Goal: Check status

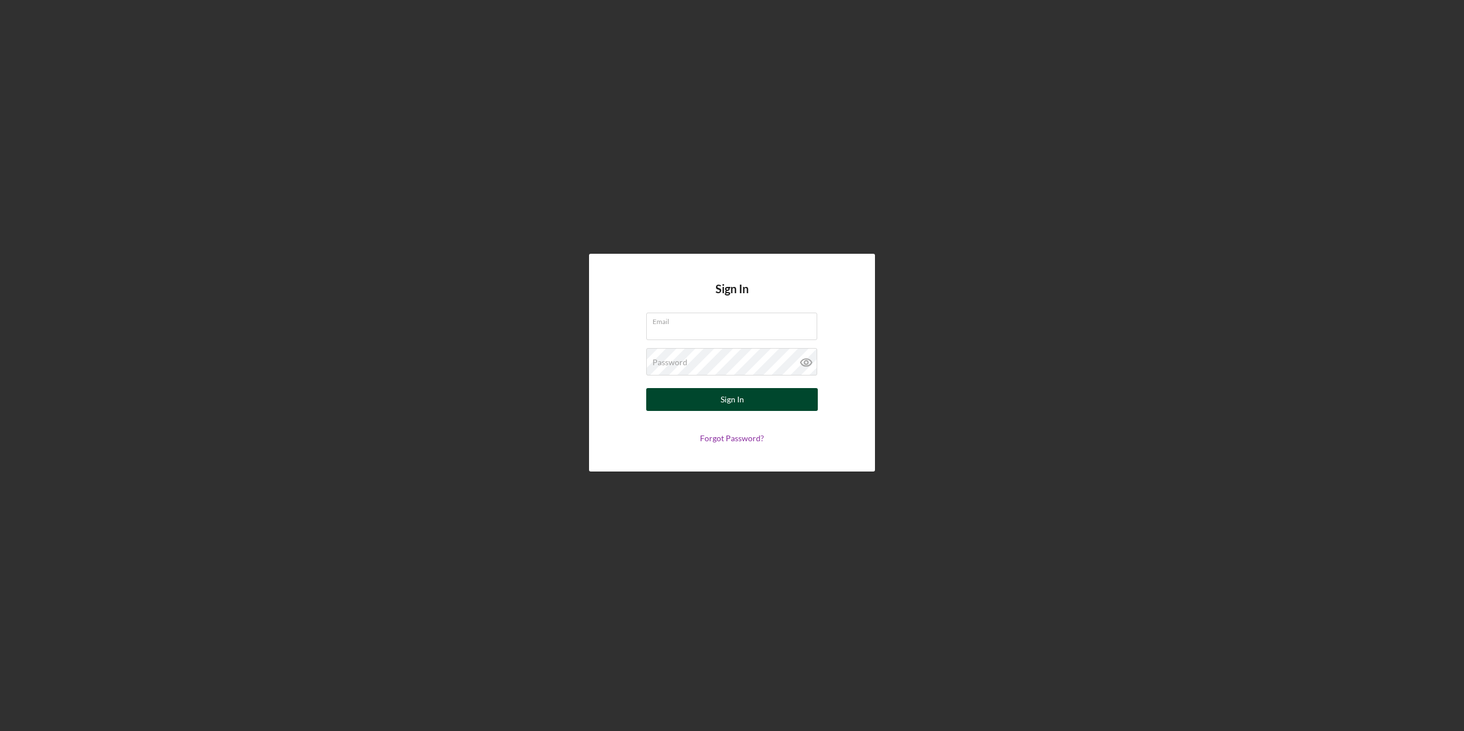
type input "[PERSON_NAME][EMAIL_ADDRESS][PERSON_NAME][DOMAIN_NAME]"
click at [710, 396] on button "Sign In" at bounding box center [732, 399] width 172 height 23
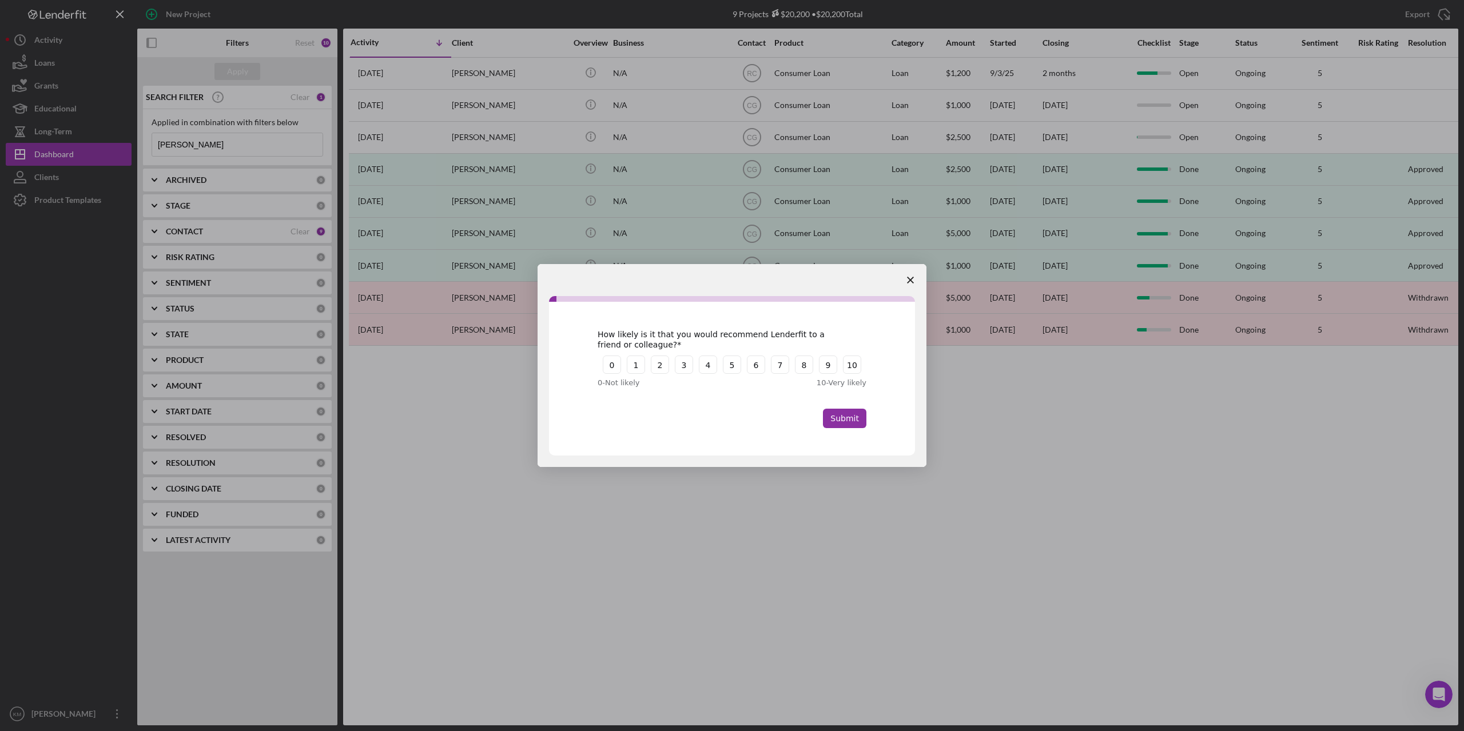
click at [913, 285] on span "Close survey" at bounding box center [910, 280] width 32 height 32
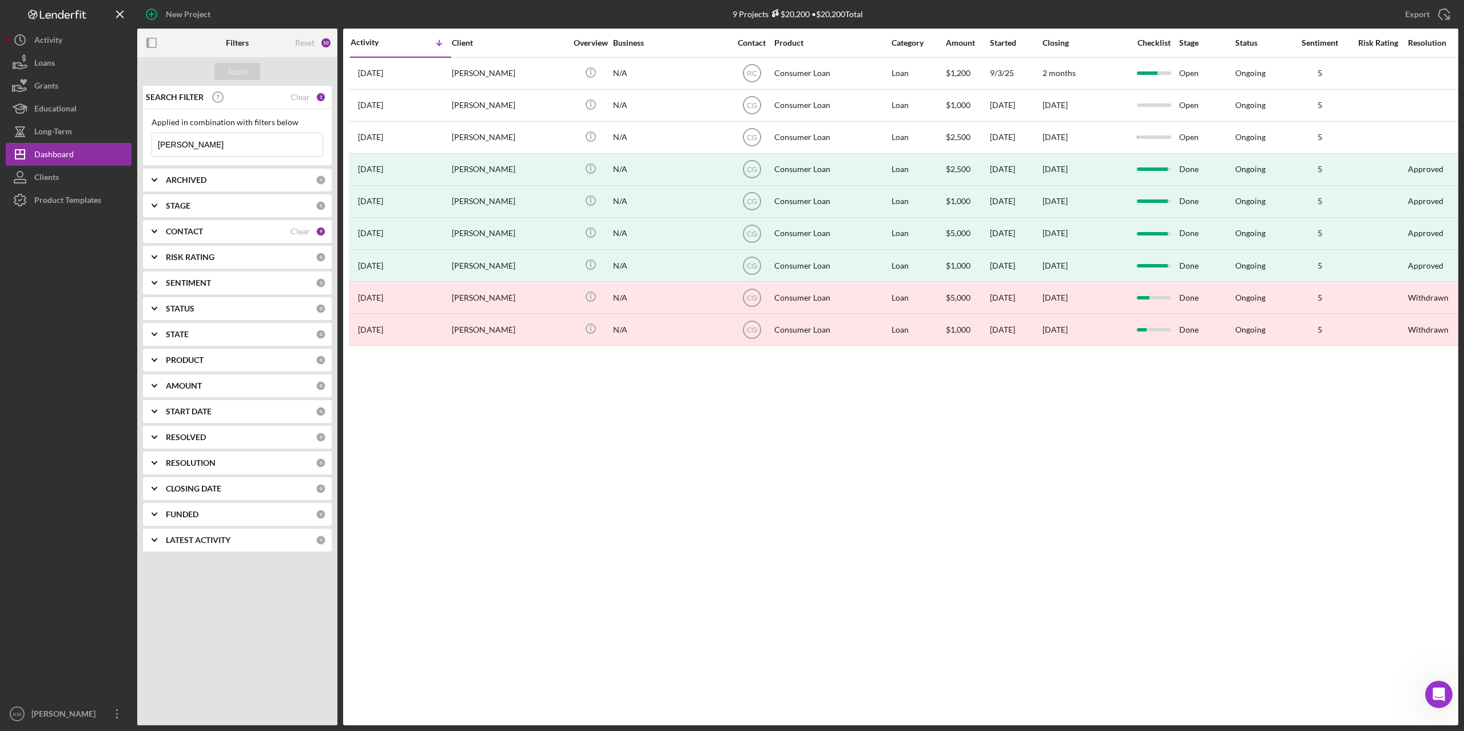
click at [186, 149] on input "[PERSON_NAME]" at bounding box center [237, 144] width 170 height 23
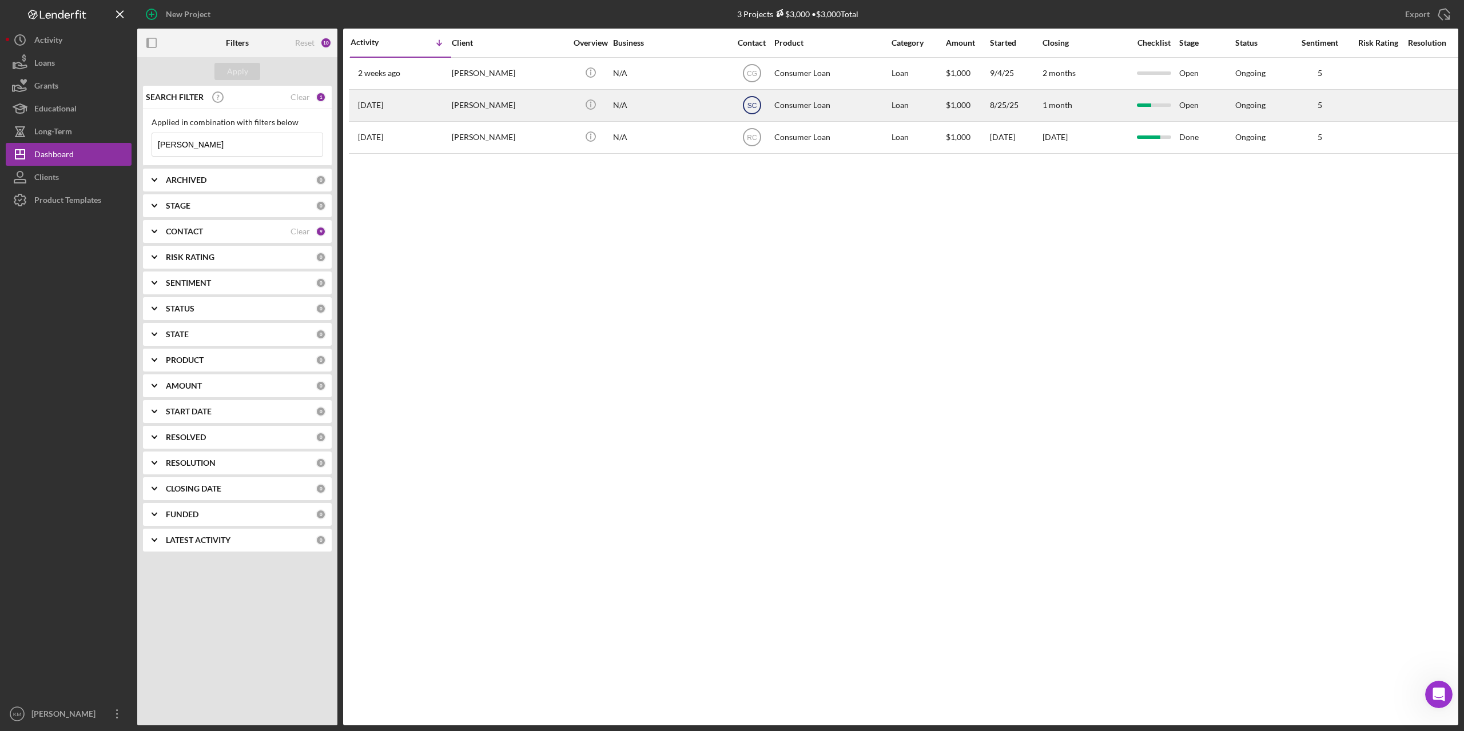
type input "[PERSON_NAME]"
click at [750, 101] on icon "SC" at bounding box center [752, 105] width 29 height 29
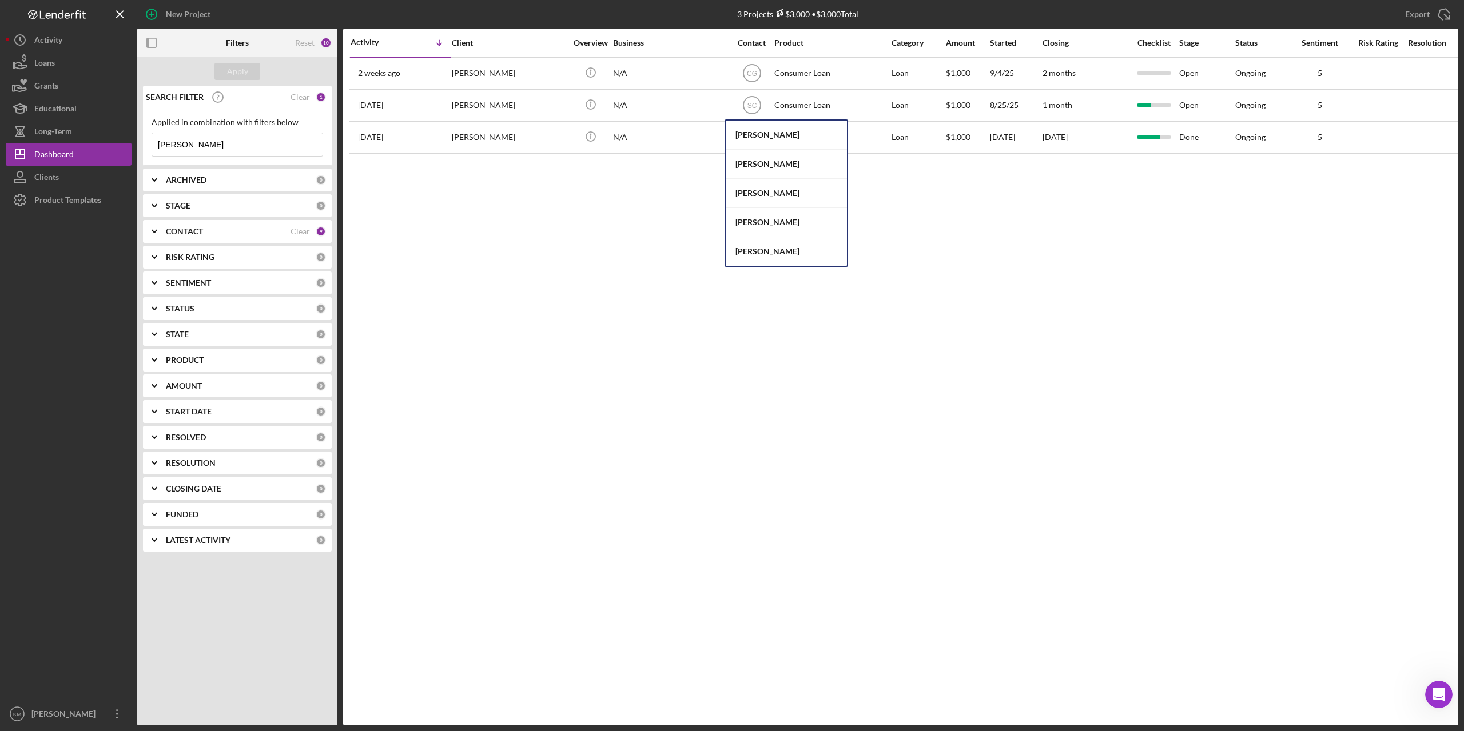
click at [973, 264] on div "Activity Icon/Table Sort Arrow Client Overview Business Contact Product Categor…" at bounding box center [900, 377] width 1115 height 697
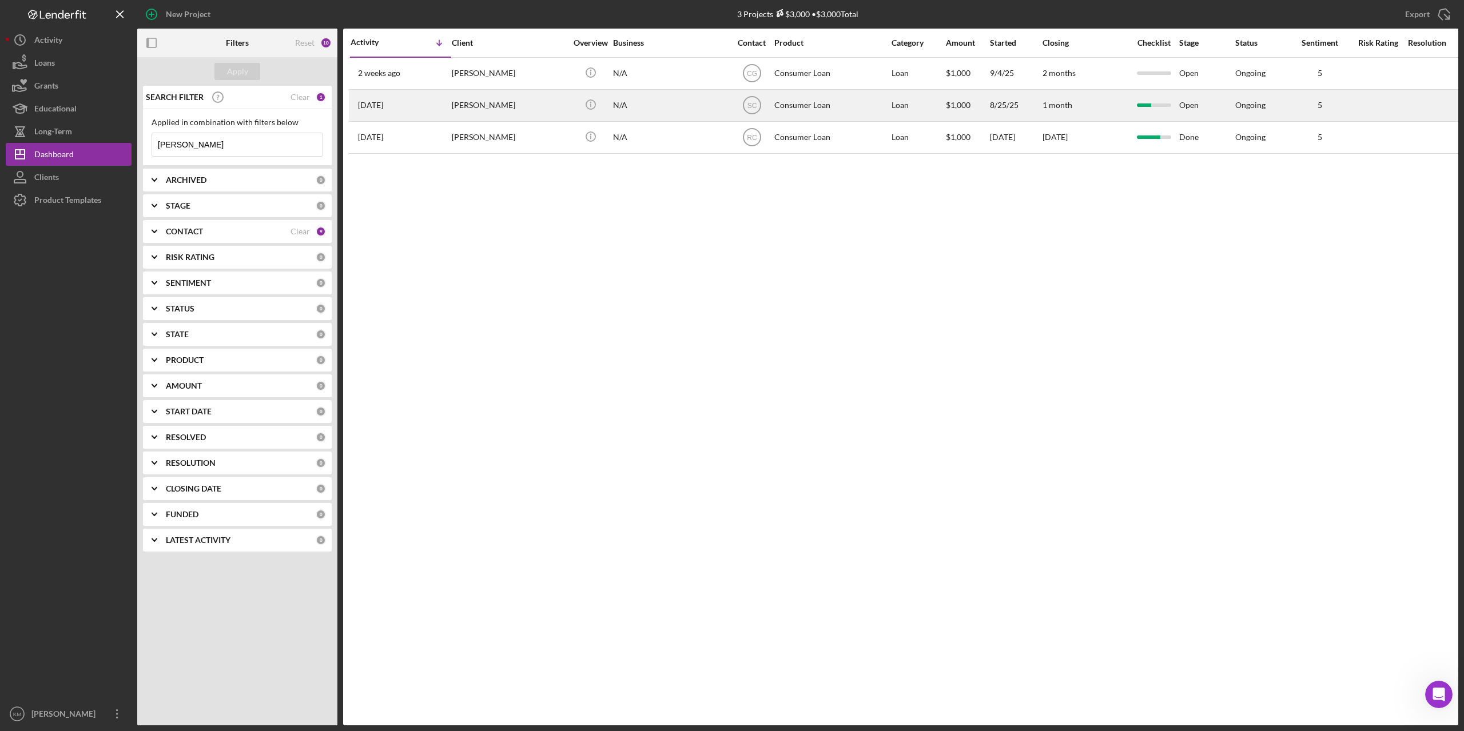
click at [389, 110] on div "[DATE] [PERSON_NAME]" at bounding box center [401, 105] width 100 height 30
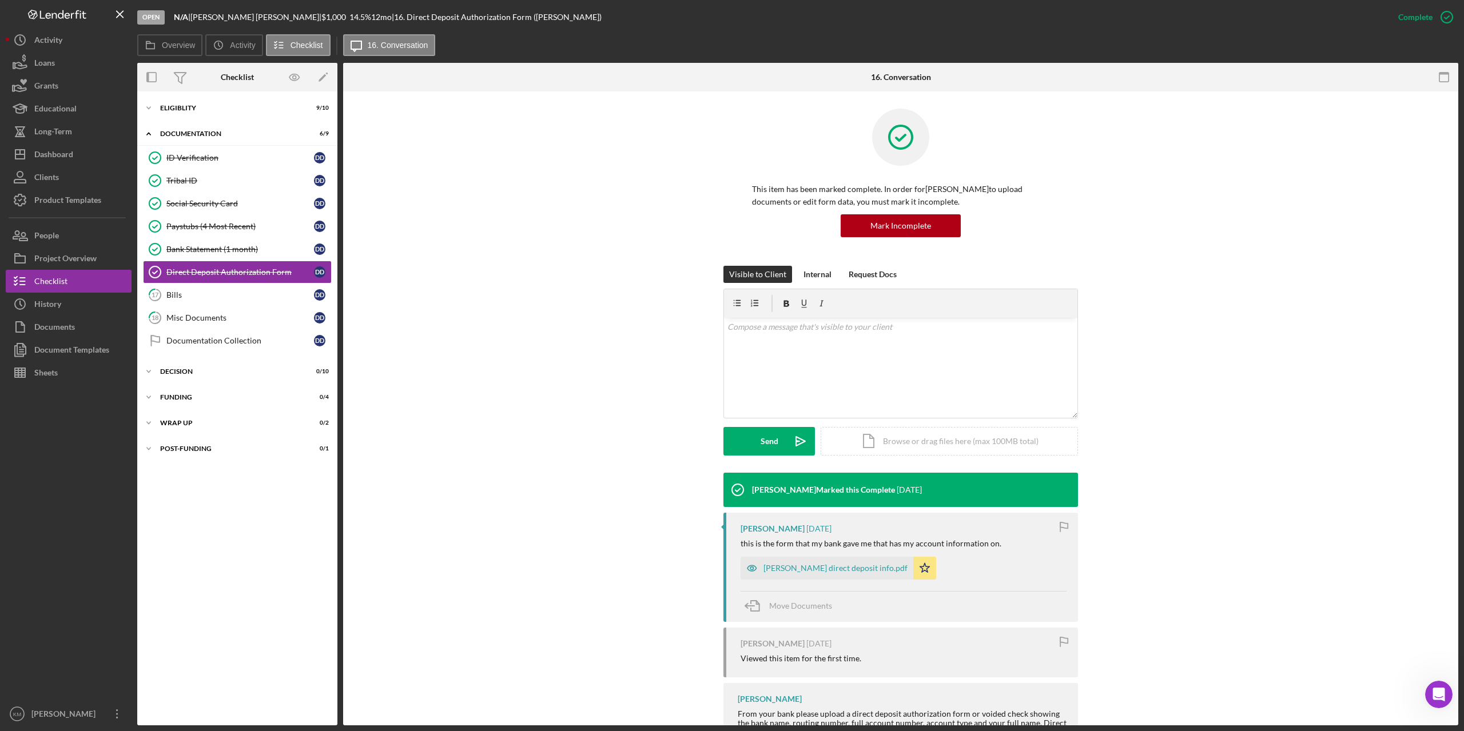
scroll to position [104, 0]
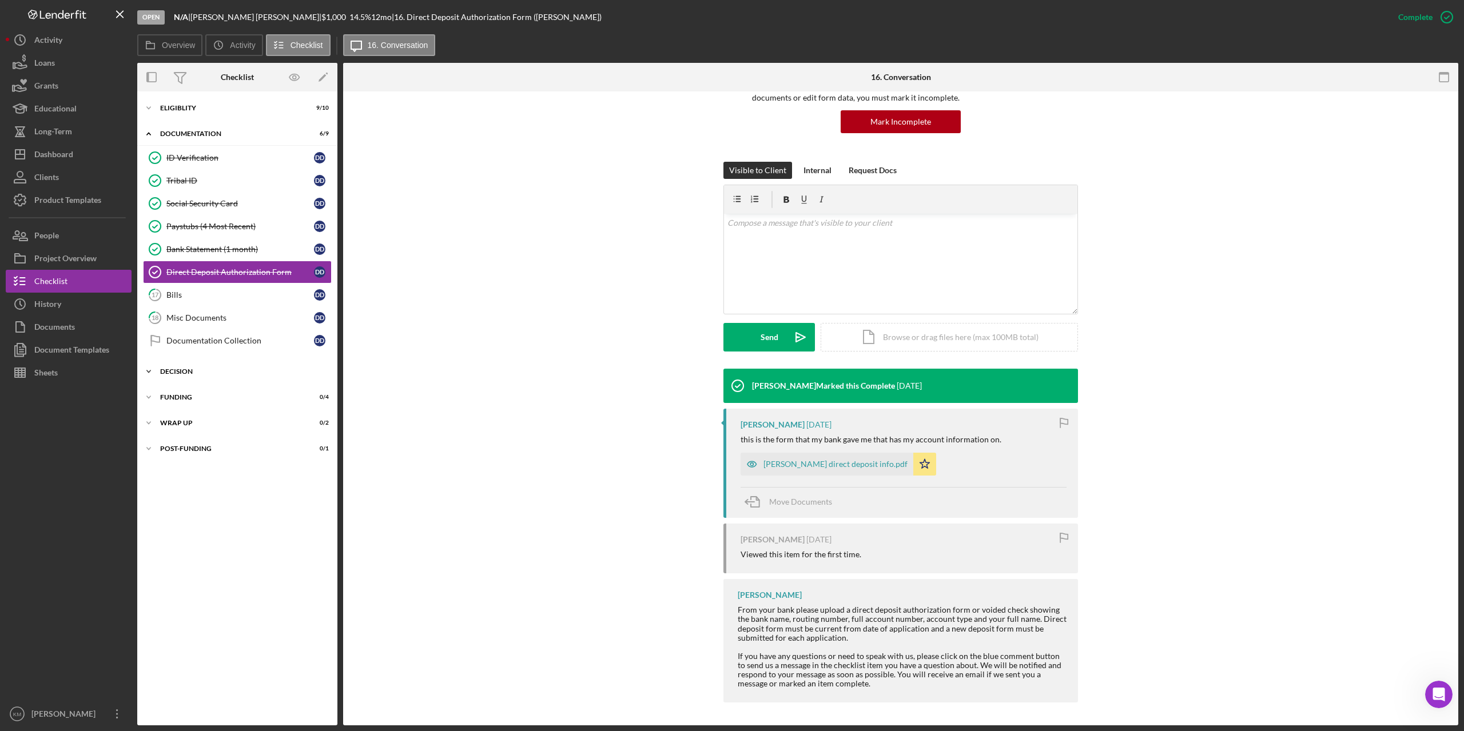
click at [150, 374] on icon "Icon/Expander" at bounding box center [148, 371] width 23 height 23
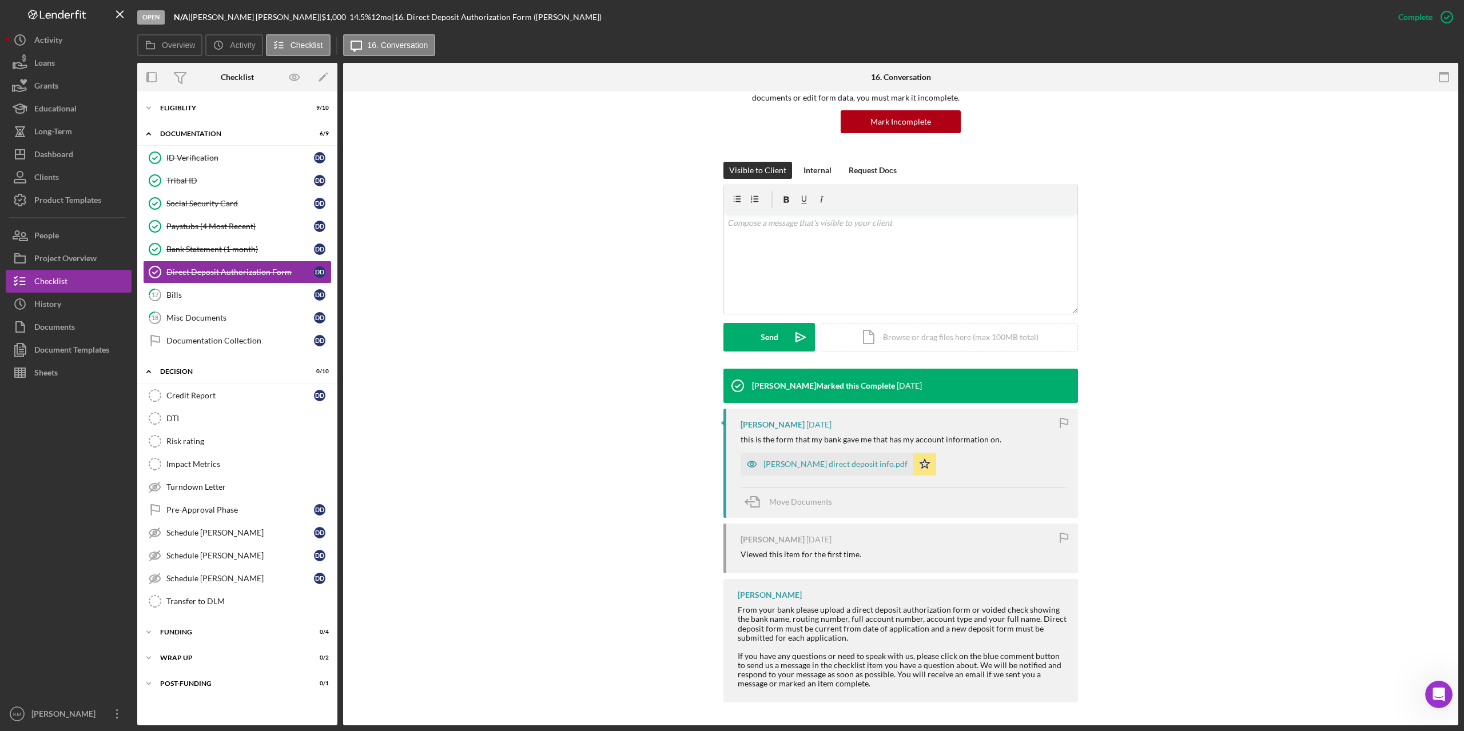
click at [483, 323] on div "Visible to Client Internal Request Docs v Color teal Color pink Remove color Ad…" at bounding box center [900, 265] width 1081 height 207
click at [455, 475] on div "[PERSON_NAME] Marked this Complete [DATE] [PERSON_NAME] [DATE] this is the form…" at bounding box center [900, 539] width 1081 height 340
click at [508, 385] on div "[PERSON_NAME] Marked this Complete [DATE] [PERSON_NAME] [DATE] this is the form…" at bounding box center [900, 539] width 1081 height 340
